Goal: Check status: Check status

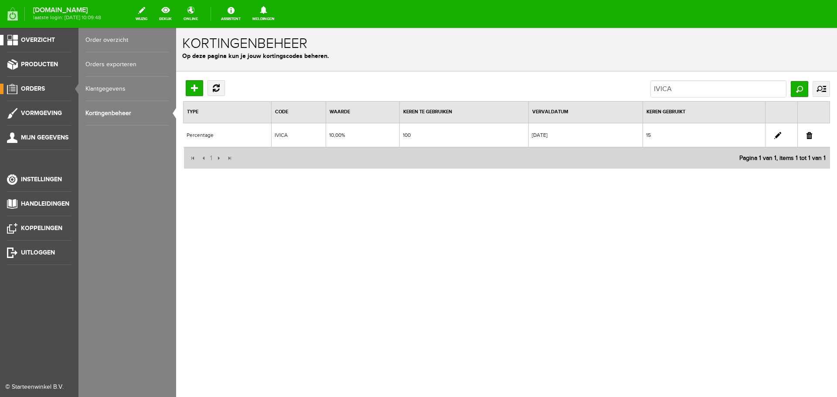
click at [38, 40] on span "Overzicht" at bounding box center [38, 39] width 34 height 7
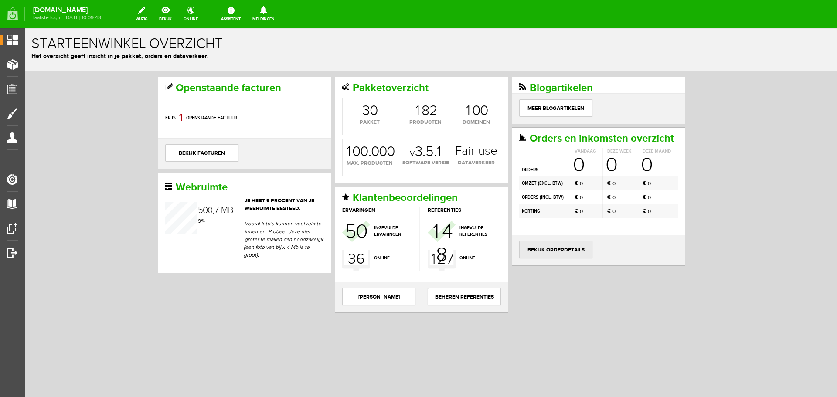
click at [570, 248] on link "bekijk orderdetails" at bounding box center [555, 249] width 73 height 17
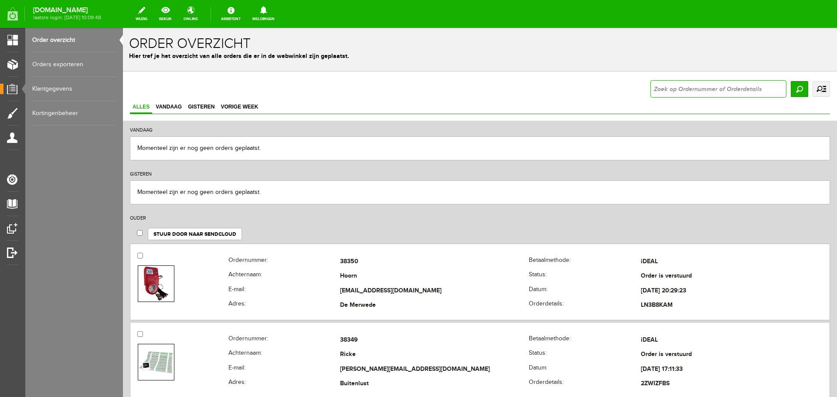
click at [659, 88] on input "text" at bounding box center [718, 88] width 136 height 17
click at [791, 88] on input "Zoeken" at bounding box center [799, 89] width 17 height 16
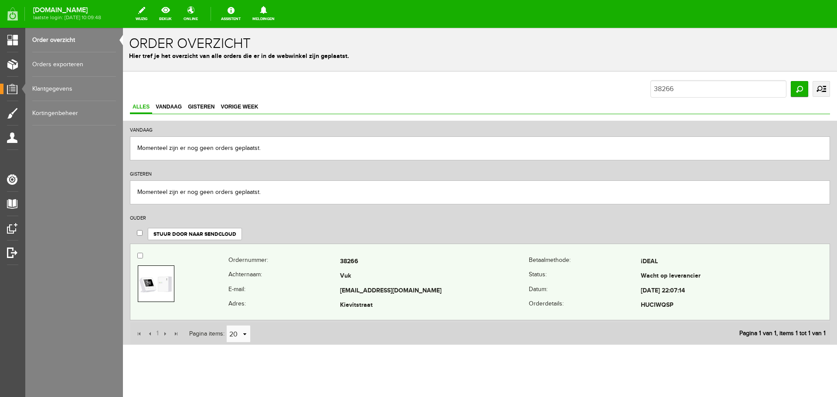
click at [318, 285] on th "E-mail:" at bounding box center [284, 291] width 112 height 15
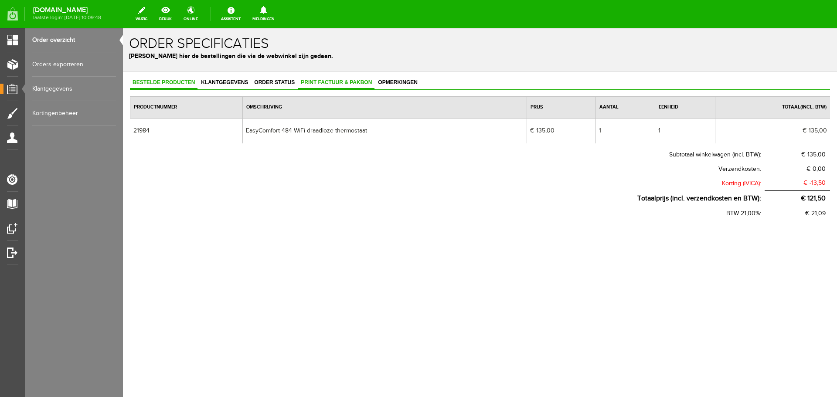
click at [350, 83] on span "Print factuur & pakbon" at bounding box center [336, 82] width 76 height 6
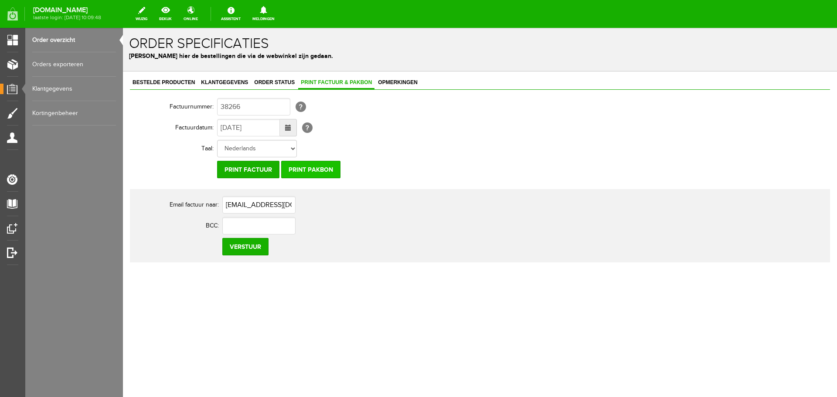
click at [316, 170] on input "Print pakbon" at bounding box center [310, 169] width 59 height 17
click at [65, 39] on link "Order overzicht" at bounding box center [74, 40] width 84 height 24
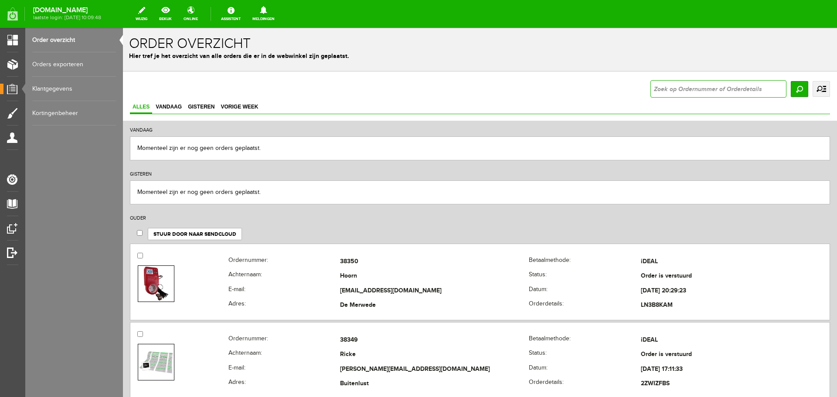
click at [666, 88] on input "text" at bounding box center [718, 88] width 136 height 17
type input "sbk"
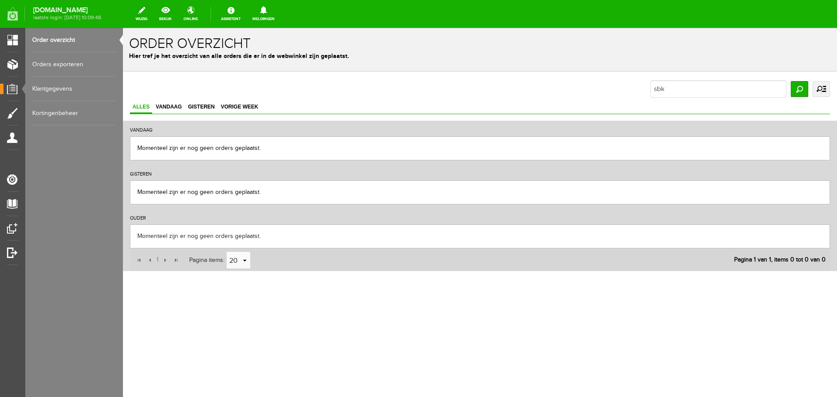
click at [821, 90] on link "uitgebreid zoeken" at bounding box center [820, 89] width 17 height 16
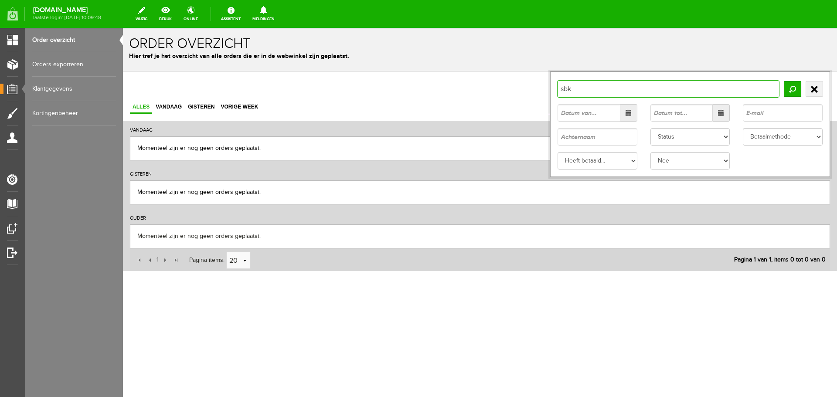
click at [608, 87] on input "sbk" at bounding box center [668, 88] width 222 height 17
type input "s"
click at [592, 141] on input "text" at bounding box center [597, 136] width 80 height 17
type input "souhaid"
click at [792, 88] on input "Zoeken" at bounding box center [792, 89] width 17 height 16
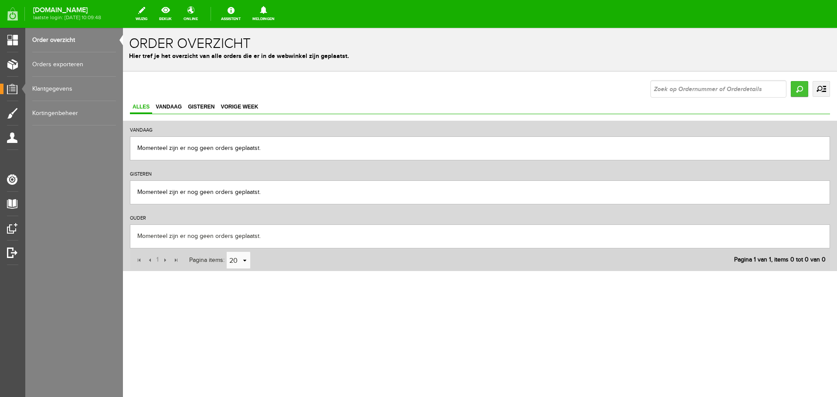
click at [799, 89] on input "Zoeken" at bounding box center [799, 89] width 17 height 16
click at [826, 89] on link "uitgebreid zoeken" at bounding box center [820, 89] width 17 height 16
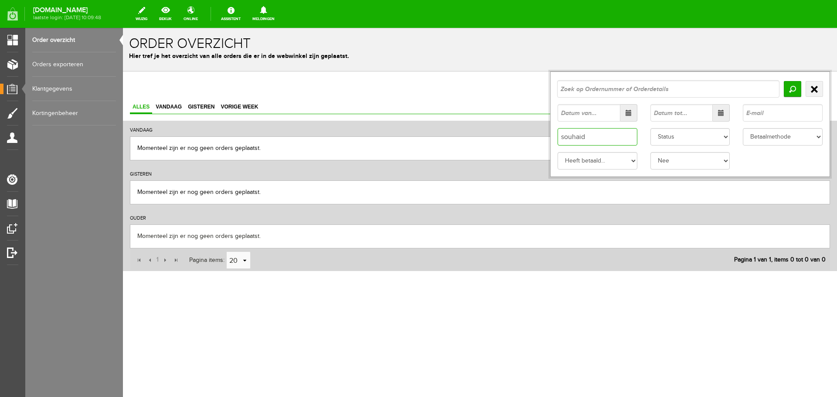
drag, startPoint x: 587, startPoint y: 136, endPoint x: 550, endPoint y: 137, distance: 37.1
click at [550, 137] on div "souhaid Status Order niet afgerond Nieuw Order in behandeling Wacht op leveranc…" at bounding box center [690, 123] width 280 height 105
type input "sbk"
